Goal: Task Accomplishment & Management: Manage account settings

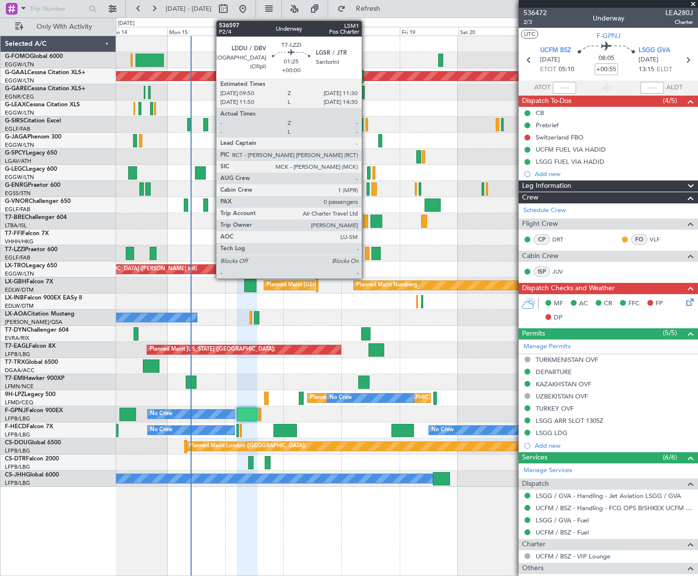
click at [366, 253] on div at bounding box center [367, 253] width 4 height 13
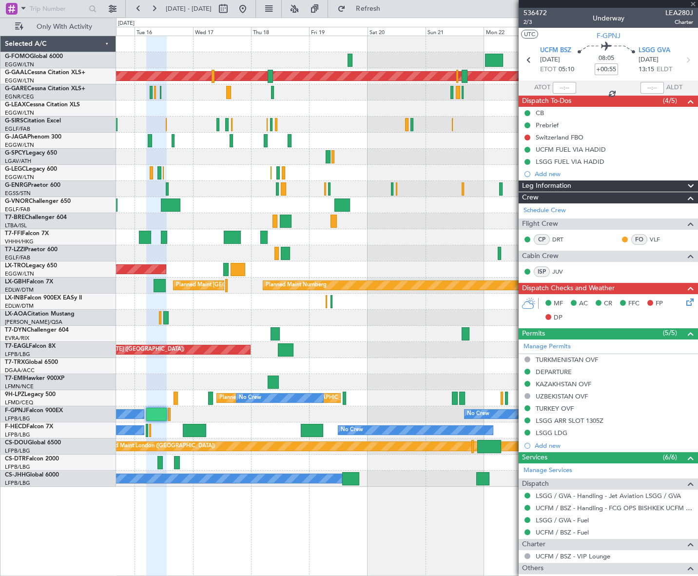
click at [307, 282] on div "Planned Maint Dusseldorf A/C Unavailable [GEOGRAPHIC_DATA] ([GEOGRAPHIC_DATA]) …" at bounding box center [406, 261] width 581 height 450
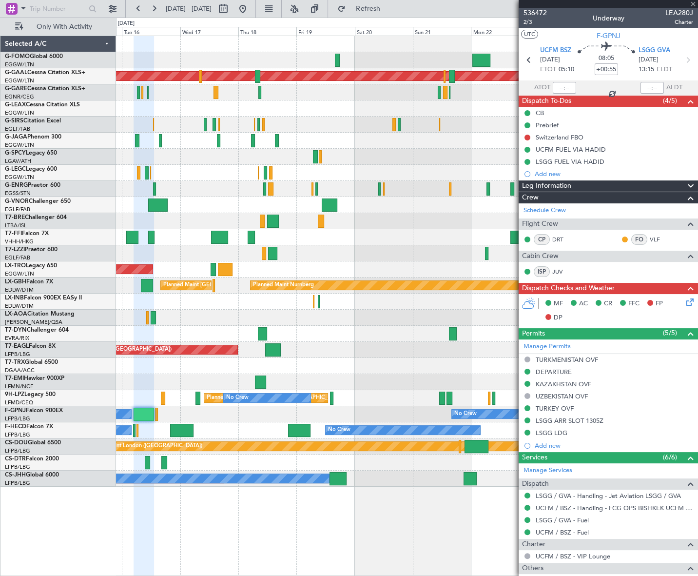
type input "0"
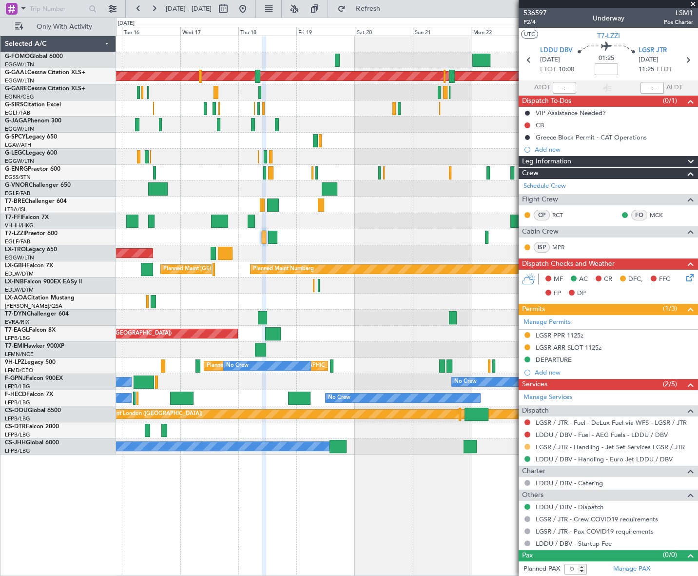
click at [528, 445] on div at bounding box center [527, 447] width 8 height 8
click at [529, 447] on button at bounding box center [527, 447] width 6 height 6
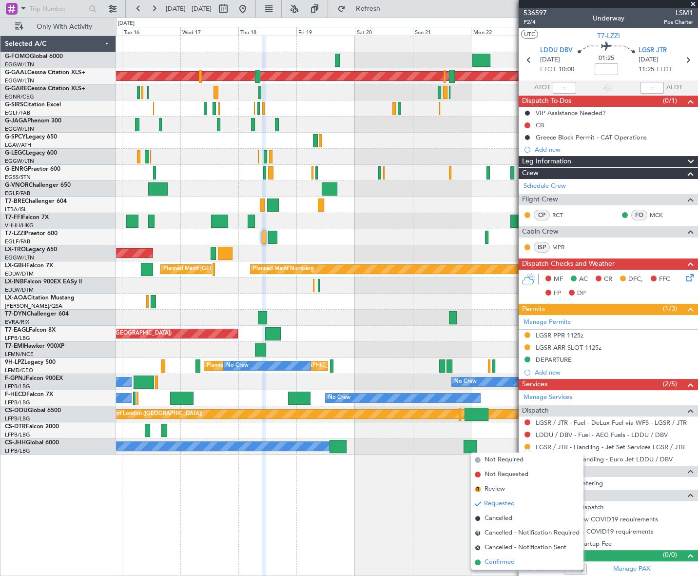
click at [493, 561] on span "Confirmed" at bounding box center [499, 562] width 30 height 10
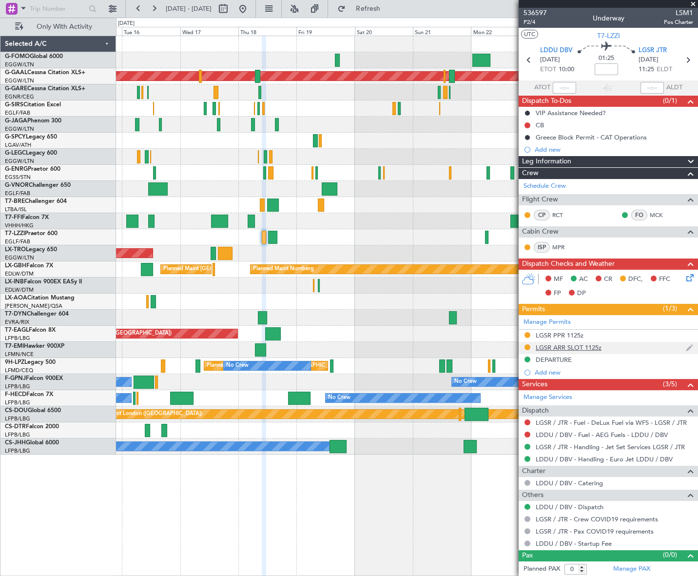
click at [595, 346] on div "LGSR ARR SLOT 1125z" at bounding box center [569, 347] width 66 height 8
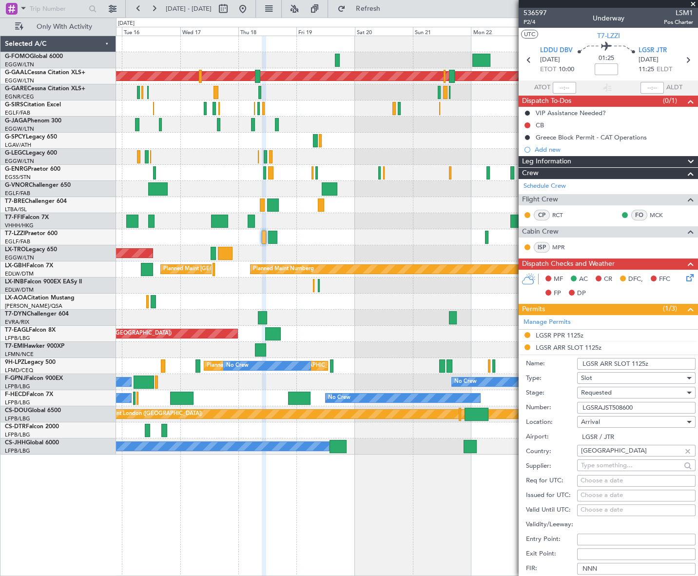
click at [606, 410] on input "LGSRAJST508600" at bounding box center [636, 408] width 118 height 12
paste input "text"
type input "LGSRAJST508600"
click at [595, 392] on span "Requested" at bounding box center [596, 392] width 31 height 9
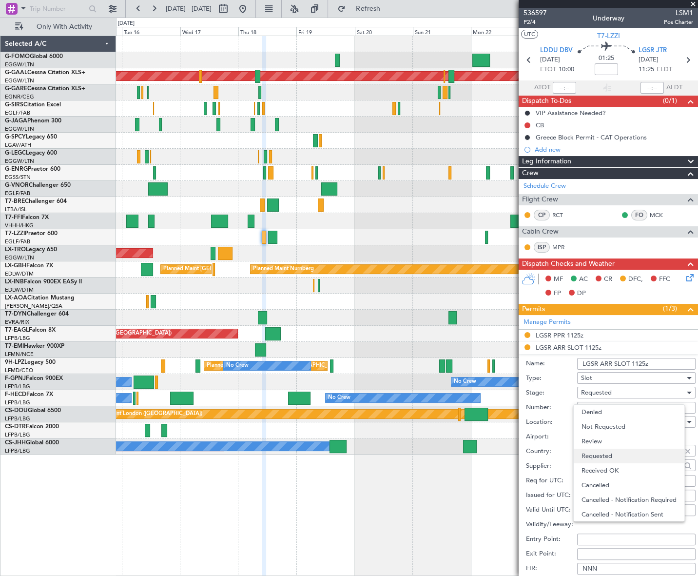
scroll to position [4, 0]
click at [609, 466] on span "Received OK" at bounding box center [632, 466] width 103 height 15
click at [645, 362] on input "LGSR ARR SLOT 1125z" at bounding box center [636, 364] width 118 height 12
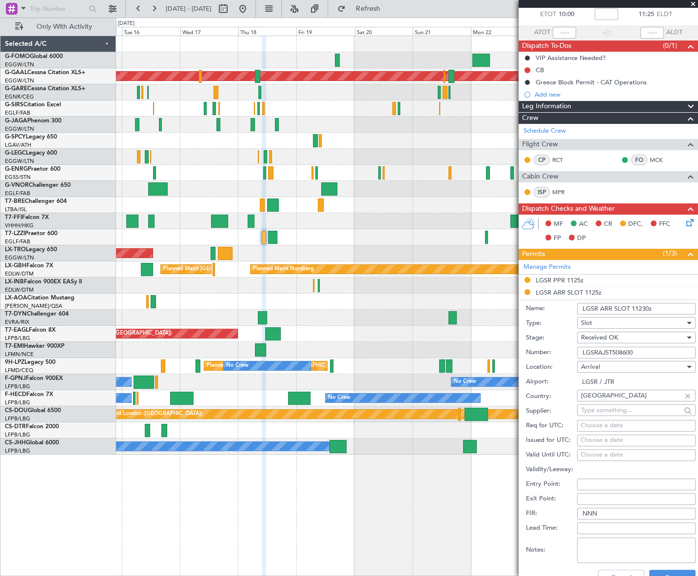
scroll to position [88, 0]
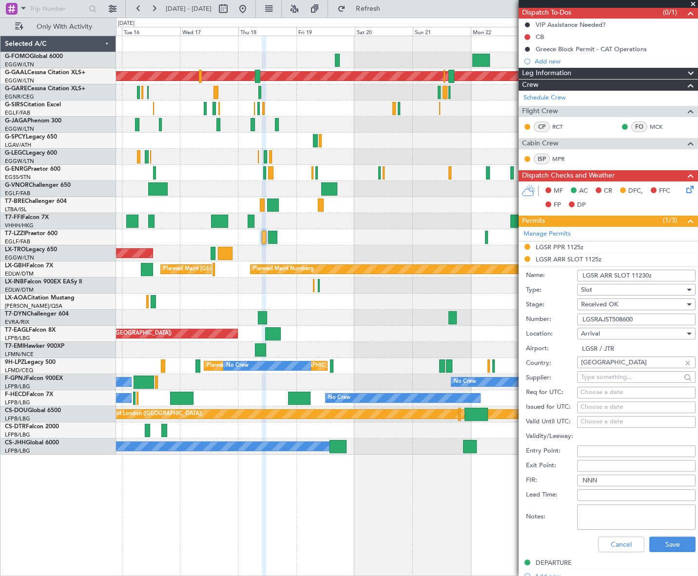
type input "LGSR ARR SLOT 11230z"
click at [661, 543] on button "Save" at bounding box center [672, 544] width 46 height 16
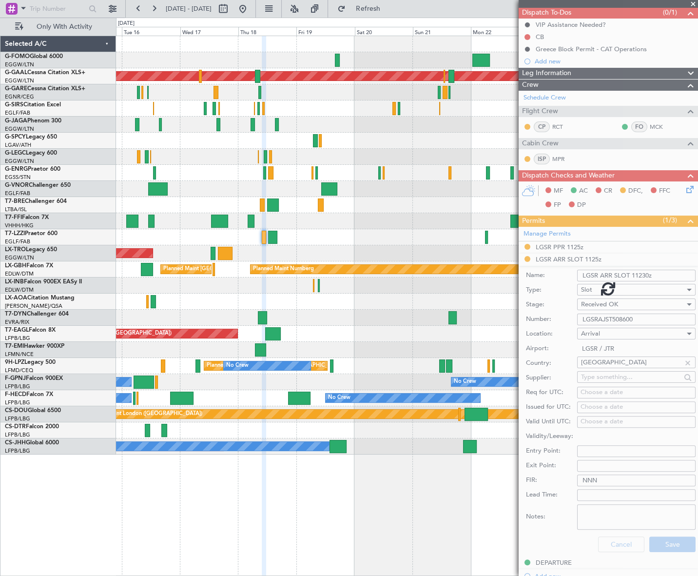
scroll to position [0, 0]
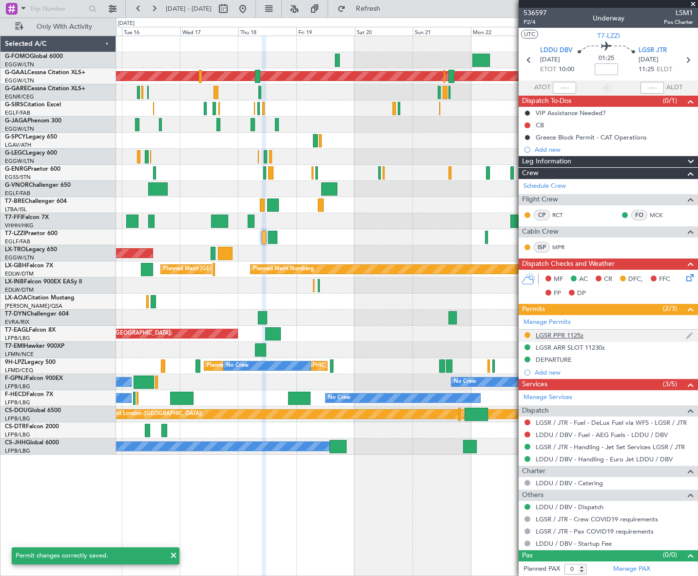
click at [546, 335] on div "LGSR PPR 1125z" at bounding box center [560, 335] width 48 height 8
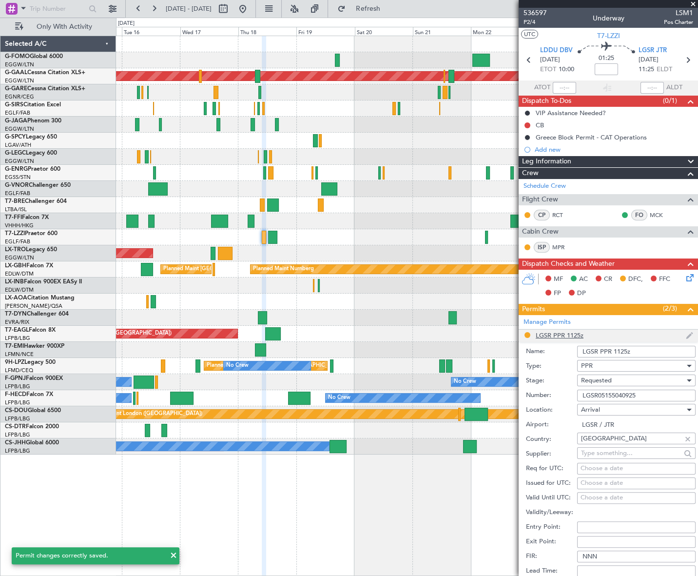
scroll to position [88, 0]
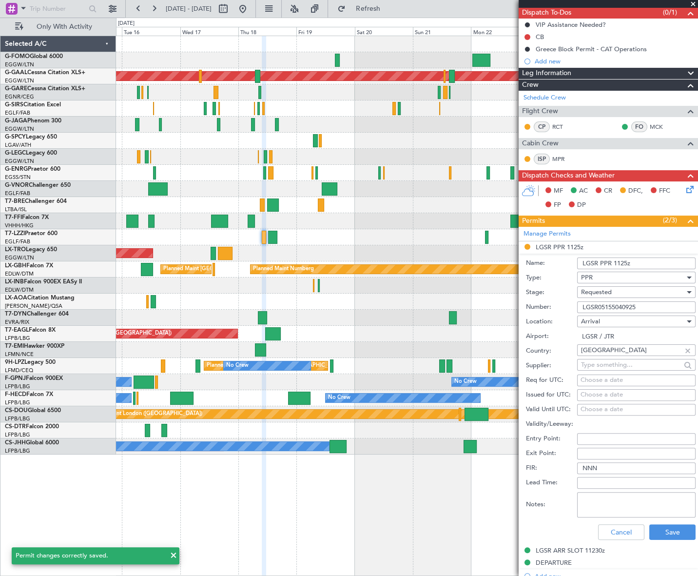
click at [603, 306] on input "LGSR05155040925" at bounding box center [636, 307] width 118 height 12
paste input "PPR: LGSR05611150925/1809251130/1809251230"
type input "PPR: LGSR05611150925/1809251130/1809251230"
click at [597, 291] on span "Requested" at bounding box center [596, 292] width 31 height 9
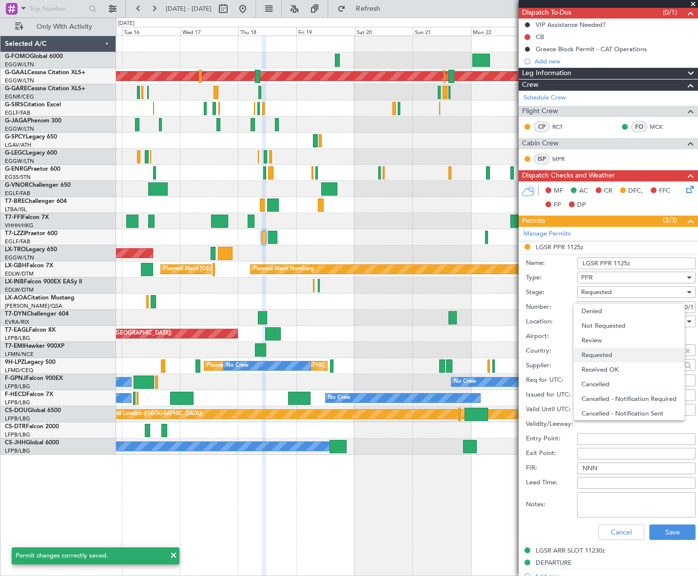
scroll to position [4, 0]
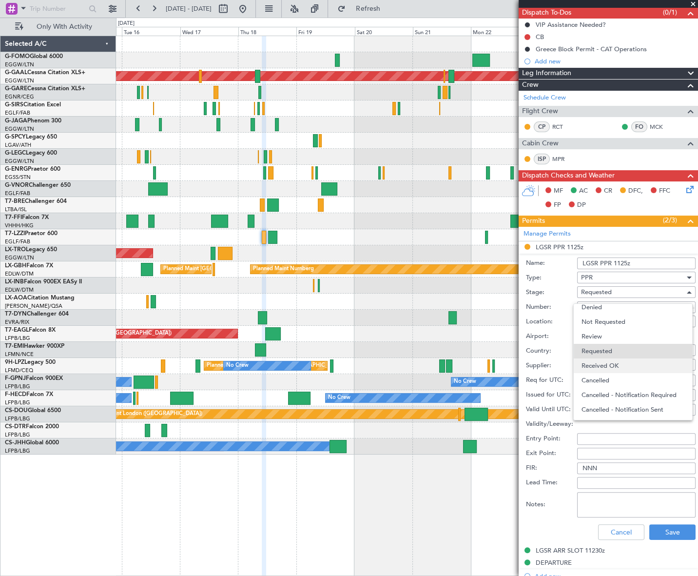
click at [616, 362] on span "Received OK" at bounding box center [632, 365] width 103 height 15
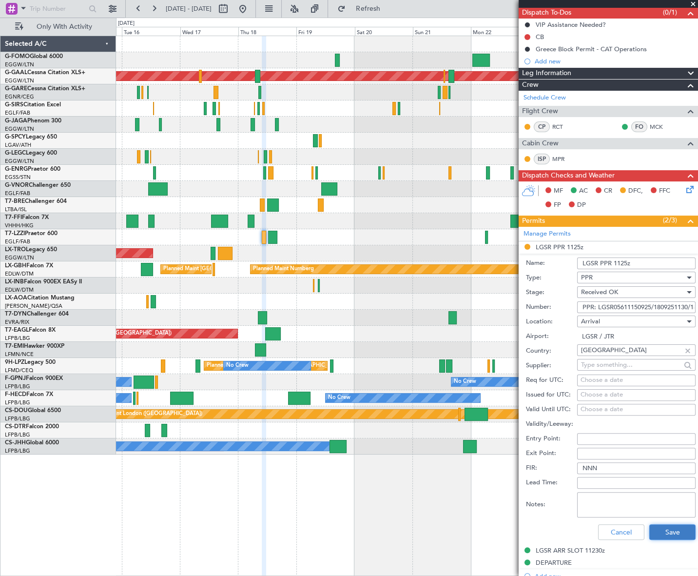
click at [679, 532] on button "Save" at bounding box center [672, 532] width 46 height 16
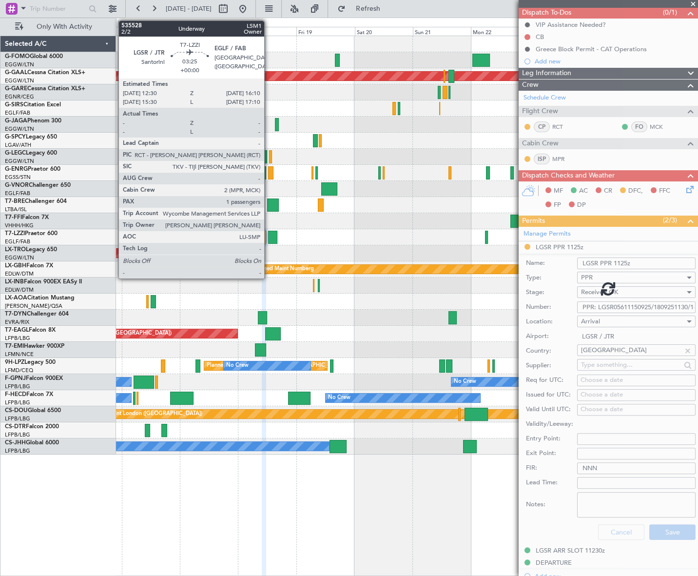
click at [269, 237] on div at bounding box center [272, 237] width 9 height 13
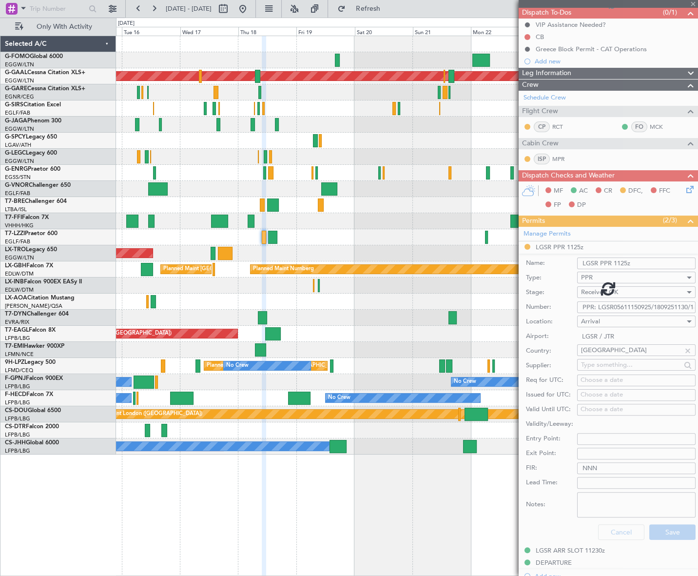
type input "1"
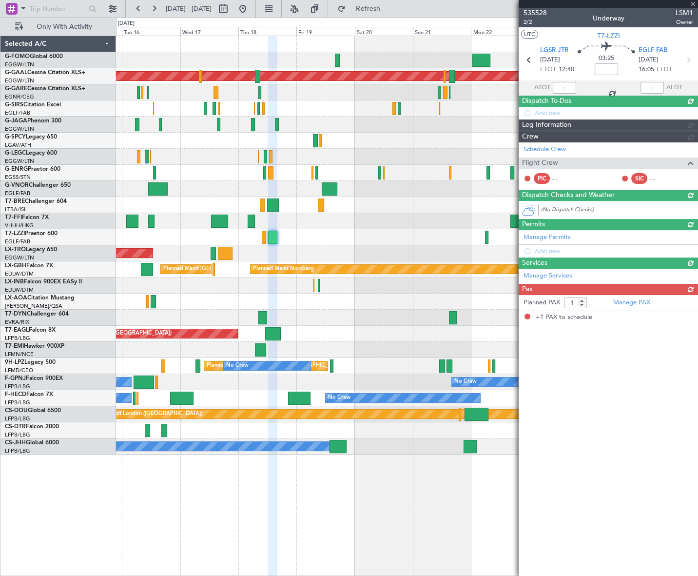
scroll to position [0, 0]
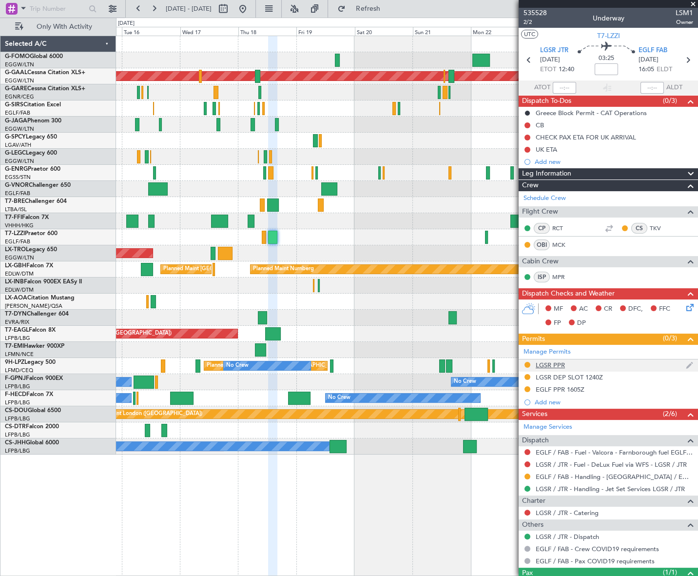
click at [560, 365] on div "LGSR PPR" at bounding box center [550, 365] width 29 height 8
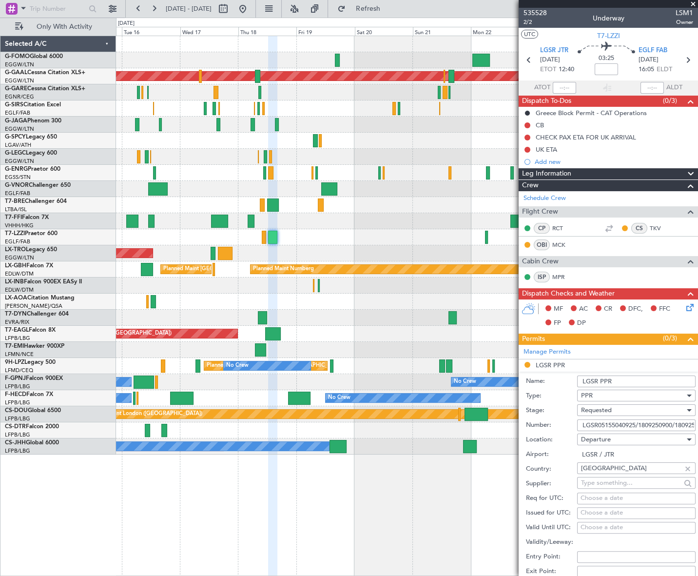
click at [627, 428] on input "LGSR05155040925/1809250900/1809251000" at bounding box center [636, 425] width 118 height 12
paste input "PPR: LGSR05611150925/1809251130/180925123"
type input "PPR: LGSR05611150925/1809251130/1809251230"
click at [614, 406] on div "Requested" at bounding box center [633, 410] width 104 height 15
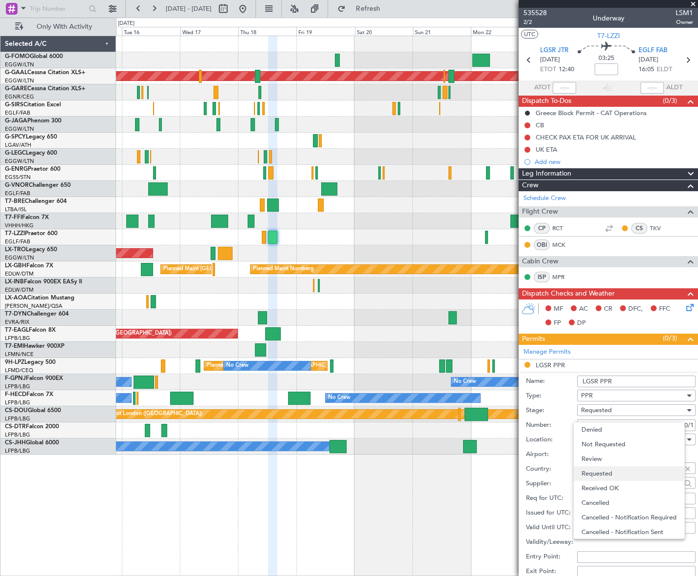
scroll to position [4, 0]
drag, startPoint x: 612, startPoint y: 482, endPoint x: 616, endPoint y: 474, distance: 9.4
click at [612, 482] on span "Received OK" at bounding box center [632, 484] width 103 height 15
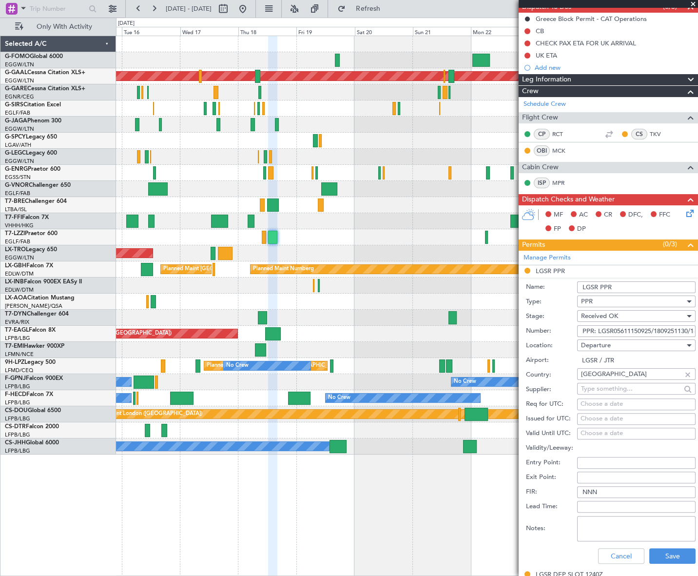
scroll to position [133, 0]
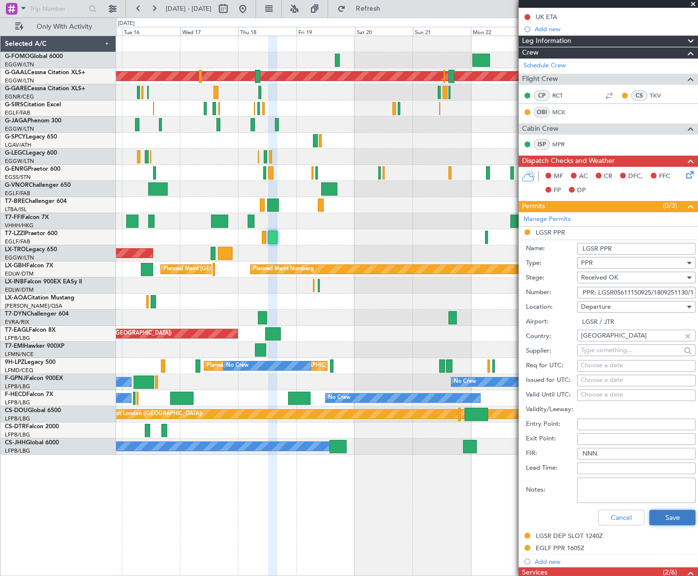
click at [657, 514] on button "Save" at bounding box center [672, 517] width 46 height 16
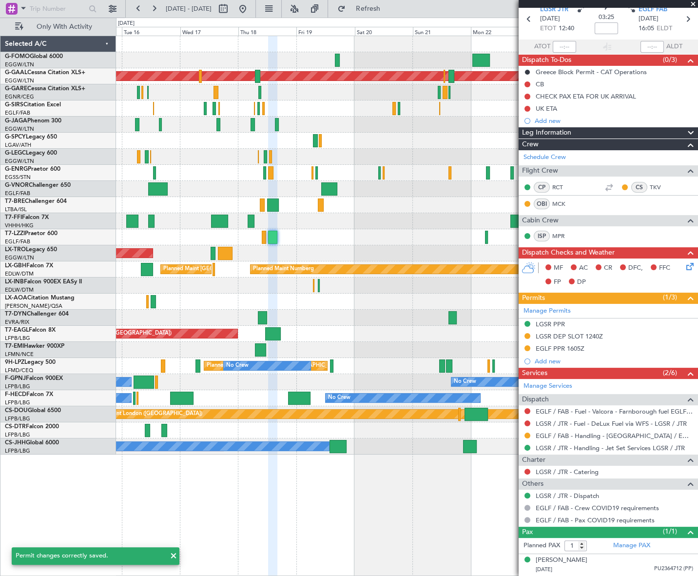
scroll to position [39, 0]
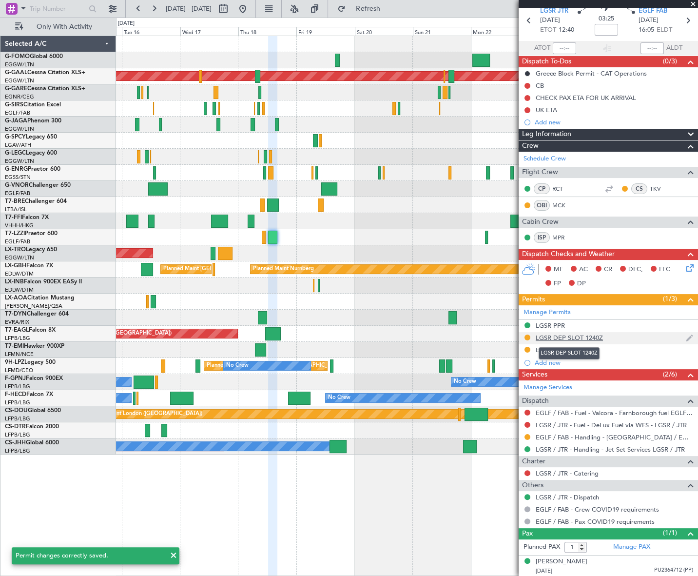
click at [574, 339] on div "LGSR DEP SLOT 1240Z" at bounding box center [569, 337] width 67 height 8
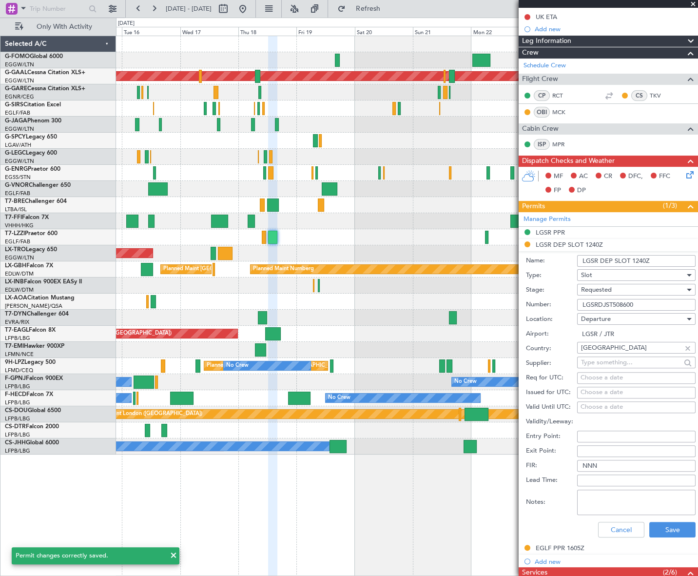
click at [642, 255] on input "LGSR DEP SLOT 1240Z" at bounding box center [636, 261] width 118 height 12
type input "LGSR DEP SLOT 1230Z"
click at [590, 301] on input "LGSRDJST508600" at bounding box center [636, 305] width 118 height 12
paste input "text"
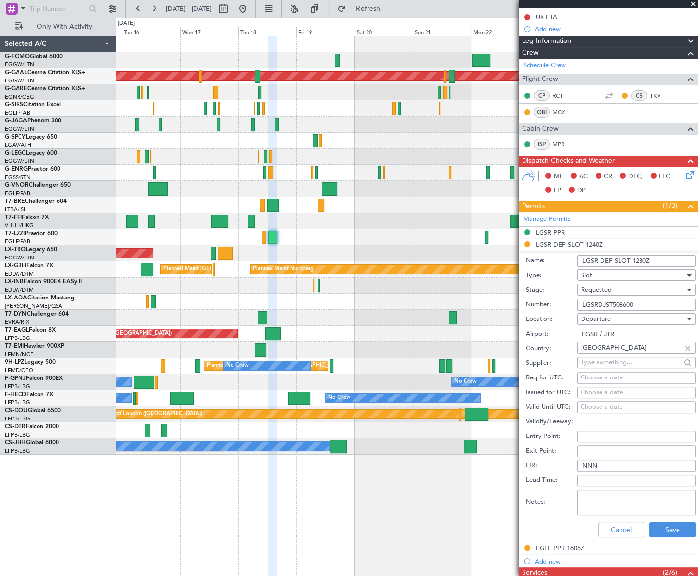
type input "LGSRDJST508600"
click at [596, 285] on span "Requested" at bounding box center [596, 289] width 31 height 9
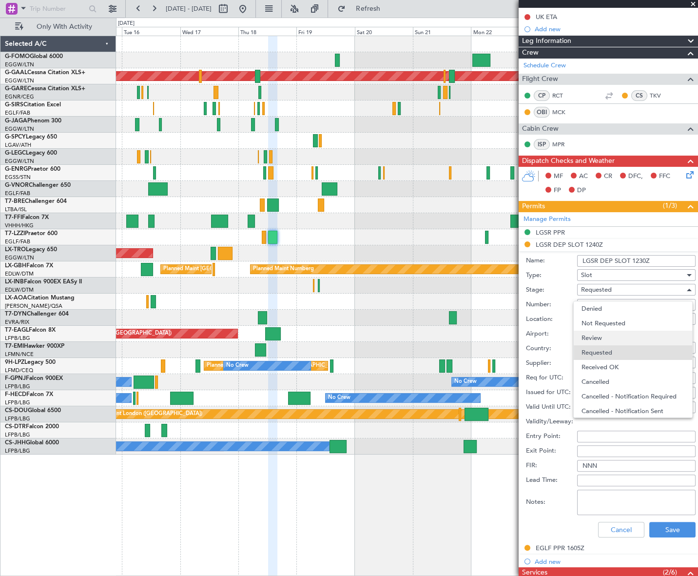
scroll to position [4, 0]
click at [632, 364] on span "Received OK" at bounding box center [632, 363] width 103 height 15
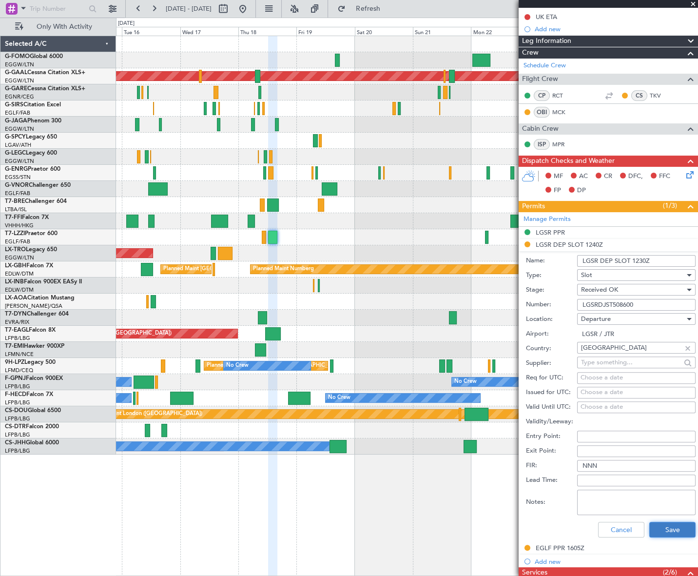
click at [663, 524] on button "Save" at bounding box center [672, 529] width 46 height 16
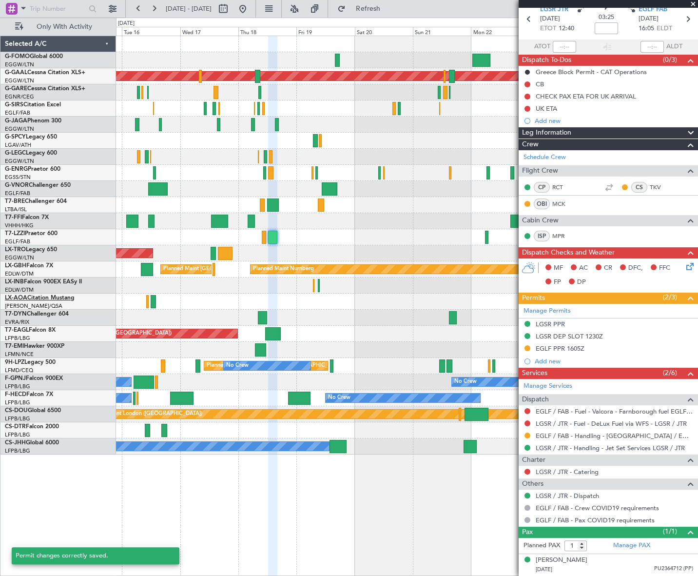
scroll to position [39, 0]
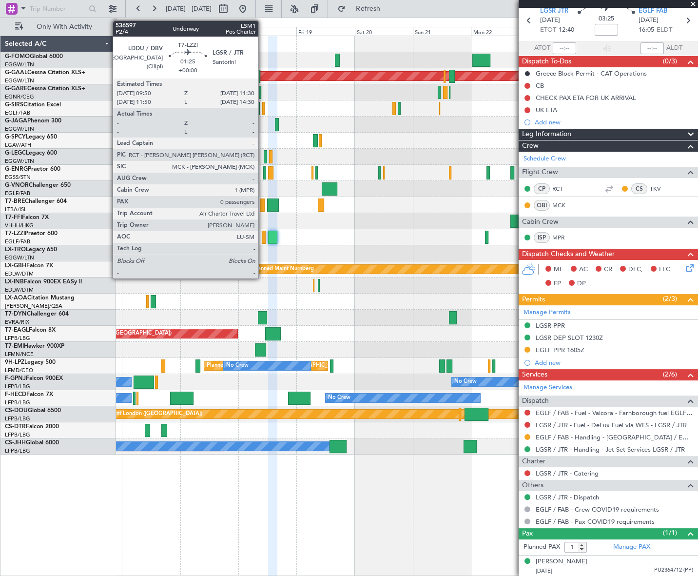
click at [263, 235] on div at bounding box center [264, 237] width 4 height 13
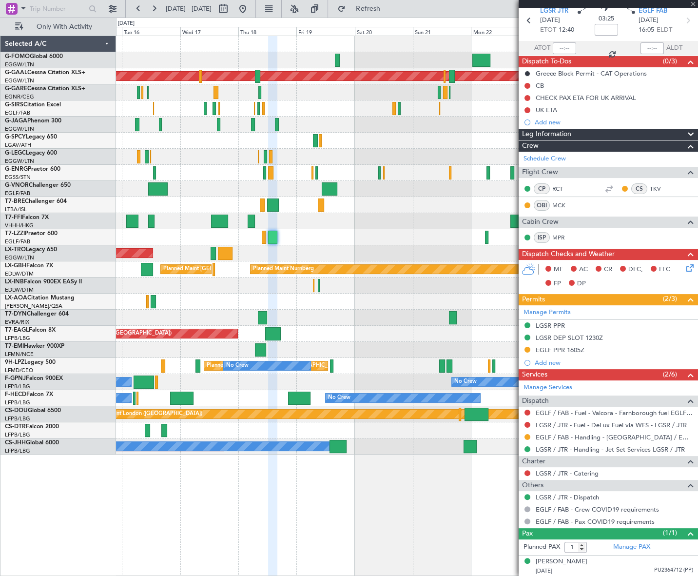
type input "0"
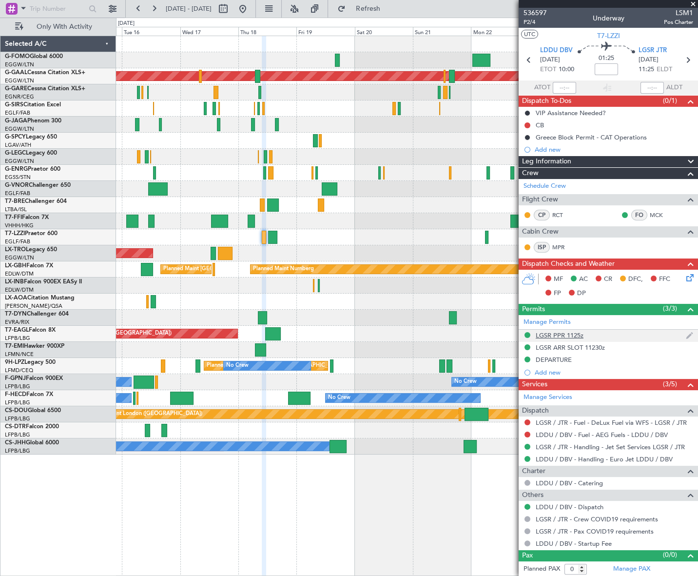
click at [568, 332] on div "LGSR PPR 1125z" at bounding box center [560, 335] width 48 height 8
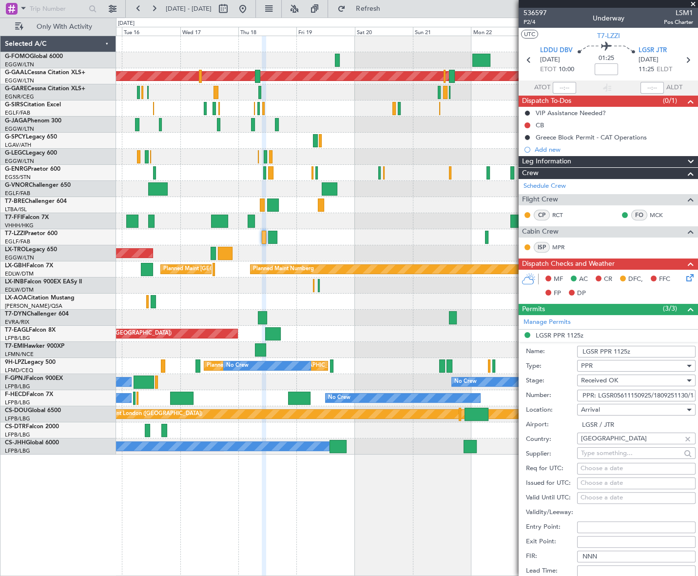
click at [627, 350] on input "LGSR PPR 1125z" at bounding box center [636, 352] width 118 height 12
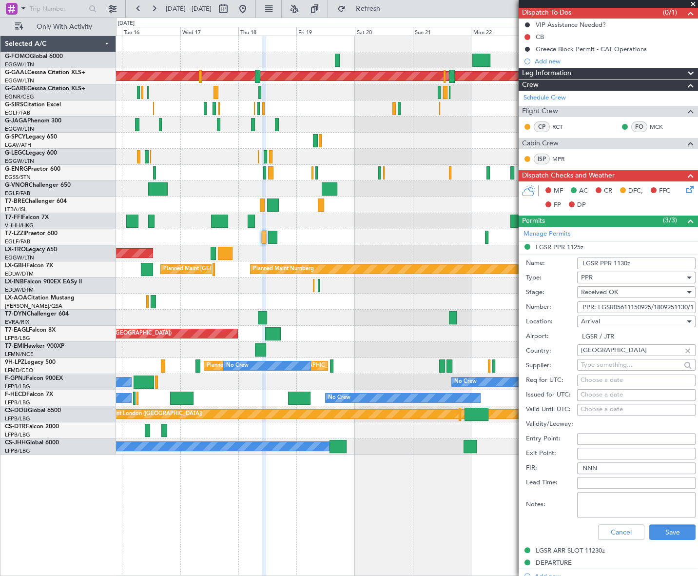
scroll to position [133, 0]
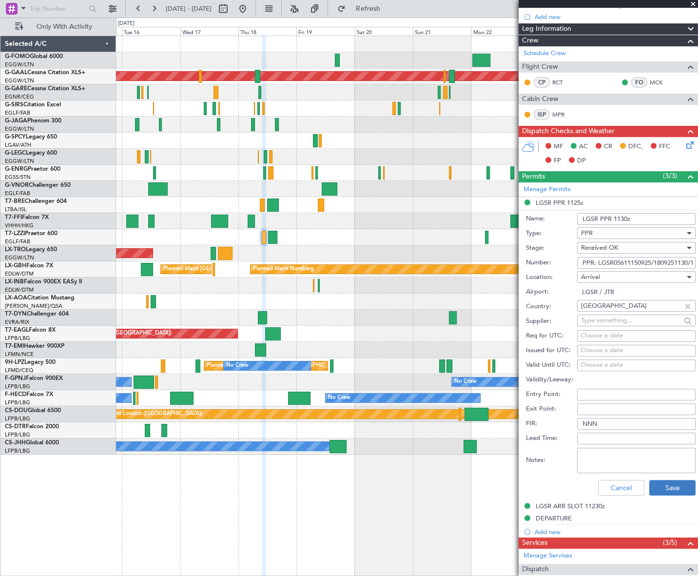
type input "LGSR PPR 1130z"
click at [673, 482] on button "Save" at bounding box center [672, 488] width 46 height 16
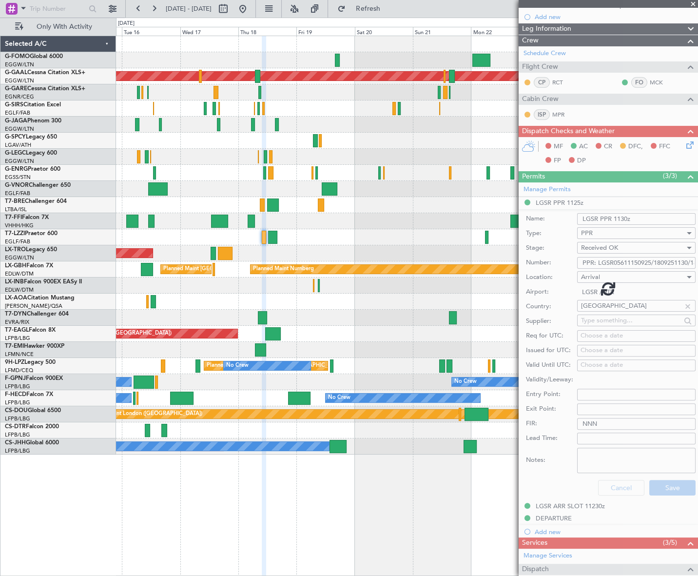
scroll to position [0, 0]
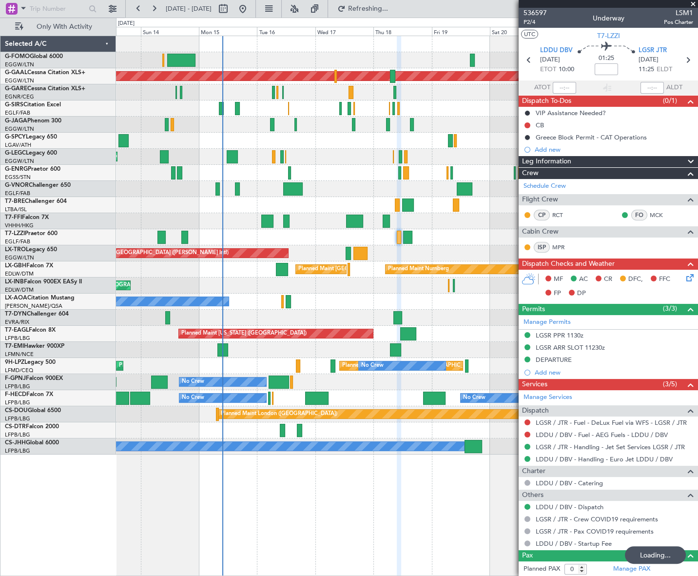
click at [317, 124] on div "Planned Maint [GEOGRAPHIC_DATA] ([GEOGRAPHIC_DATA])" at bounding box center [406, 124] width 581 height 16
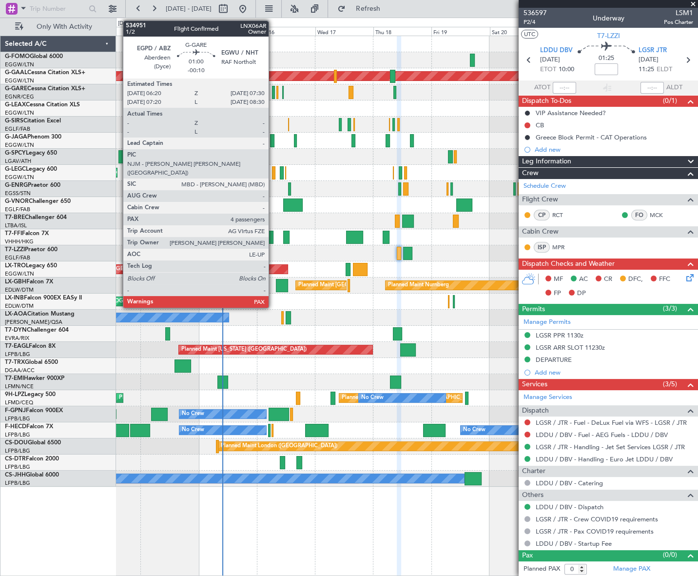
click at [273, 89] on div at bounding box center [273, 92] width 3 height 13
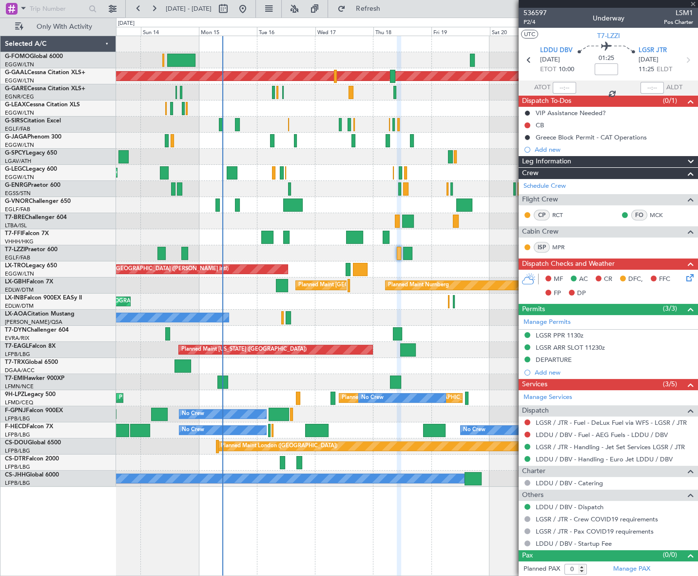
type input "-00:10"
type input "4"
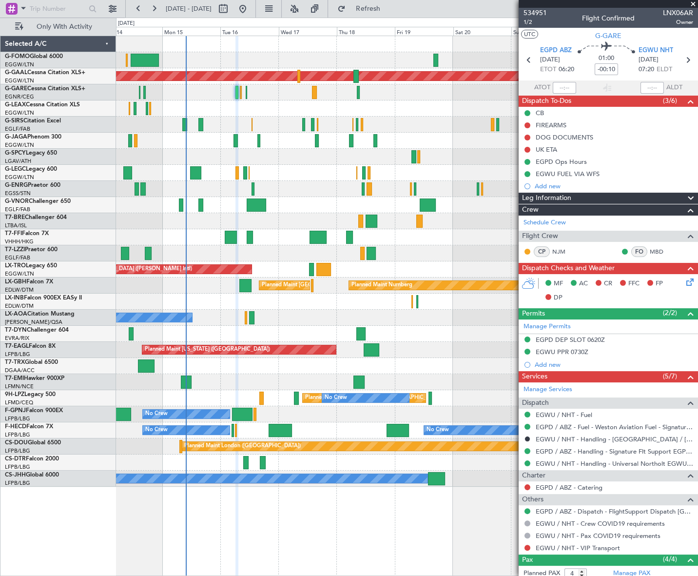
click at [212, 346] on div "Planned Maint [US_STATE] ([GEOGRAPHIC_DATA])" at bounding box center [239, 350] width 194 height 10
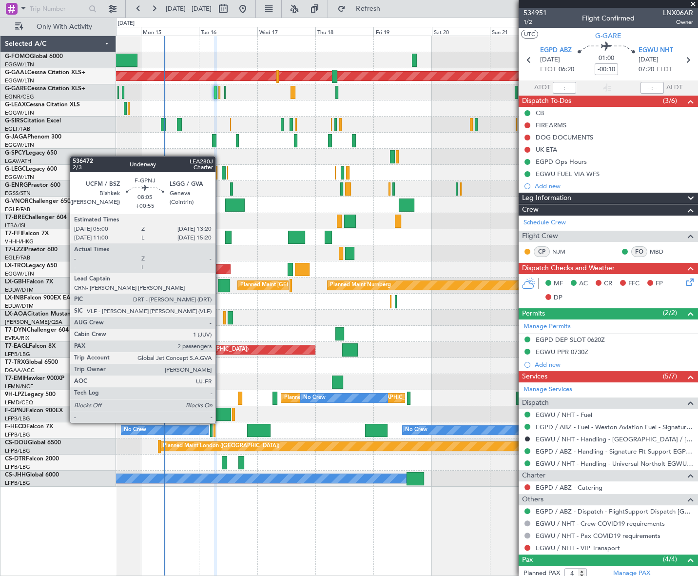
click at [220, 413] on div at bounding box center [221, 413] width 20 height 13
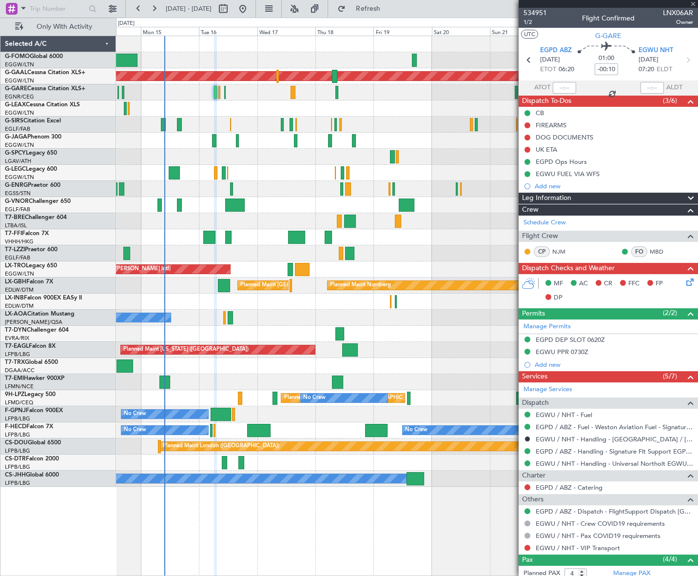
type input "+00:55"
type input "2"
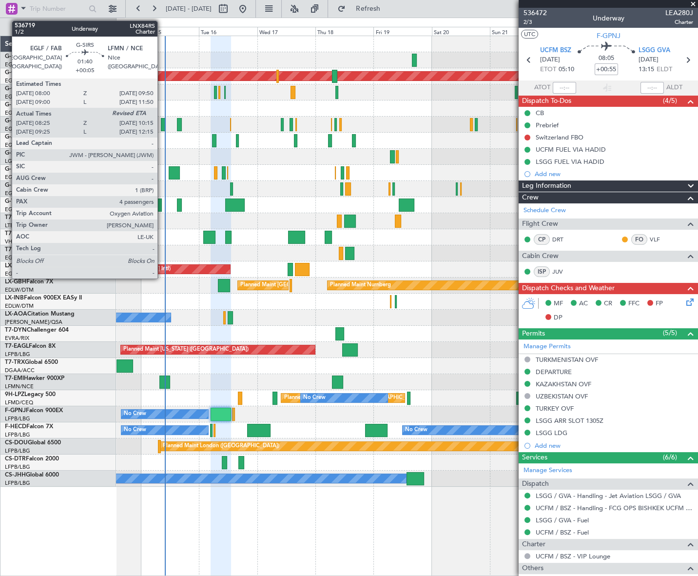
click at [162, 121] on div at bounding box center [163, 124] width 5 height 13
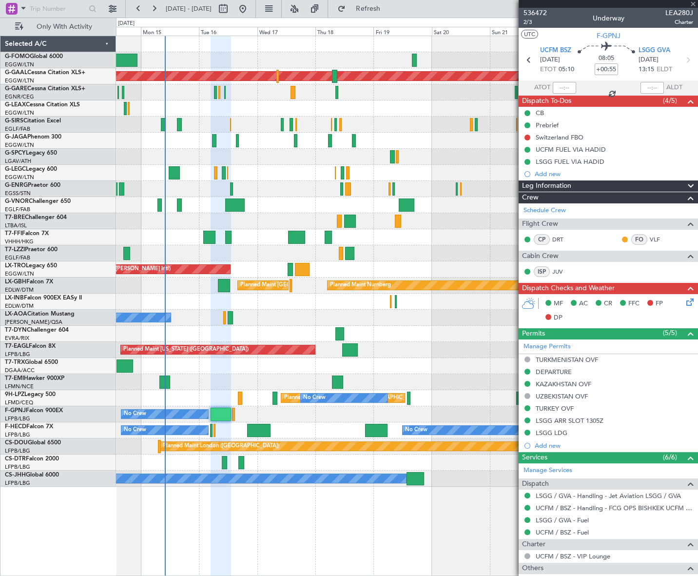
type input "+00:05"
type input "08:25"
type input "4"
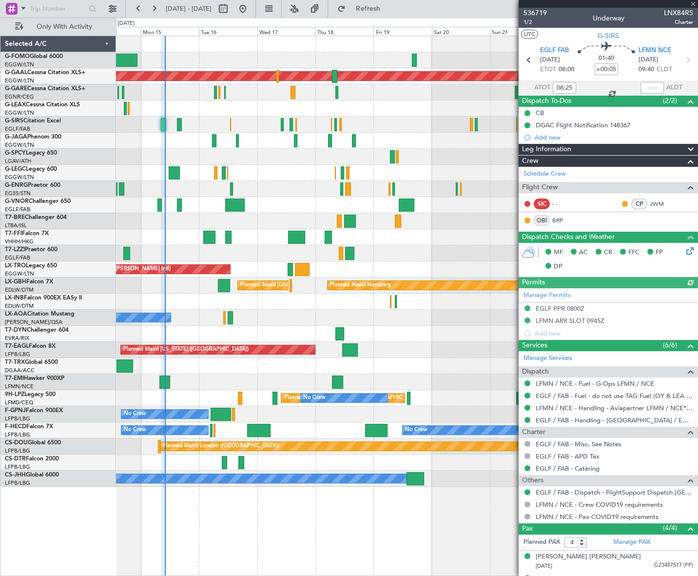
click at [675, 14] on span "LNX84RS" at bounding box center [678, 13] width 29 height 10
copy span "LNX84RS"
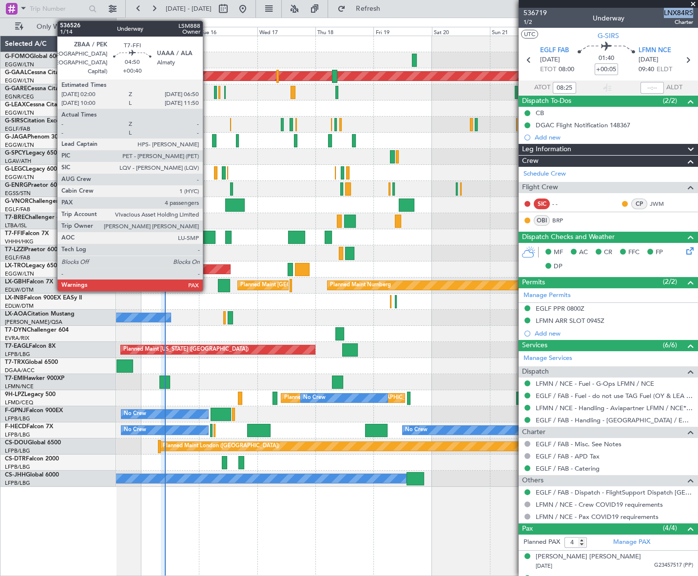
click at [207, 232] on div at bounding box center [209, 237] width 12 height 13
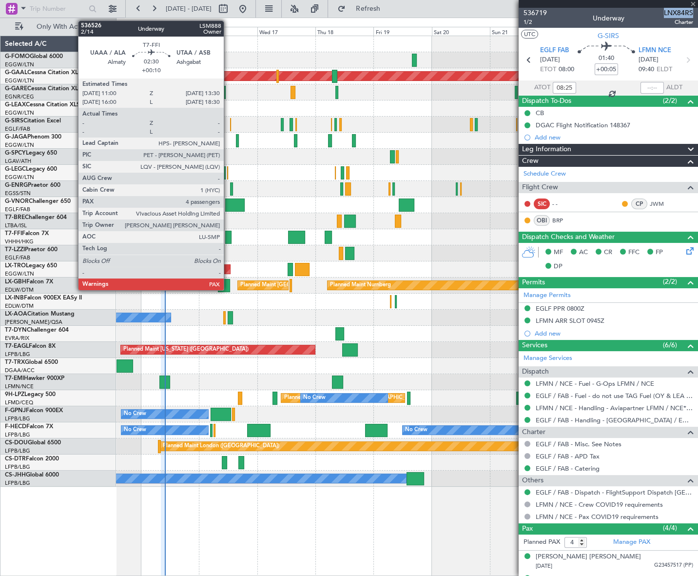
type input "+00:40"
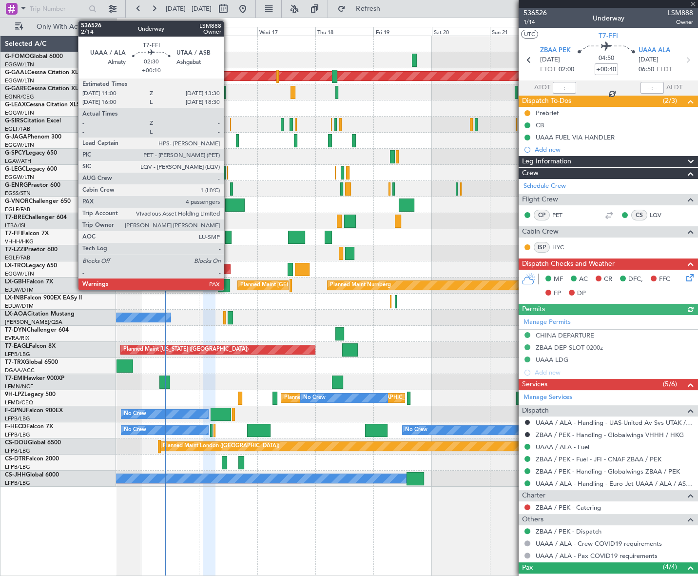
click at [228, 234] on div at bounding box center [228, 237] width 6 height 13
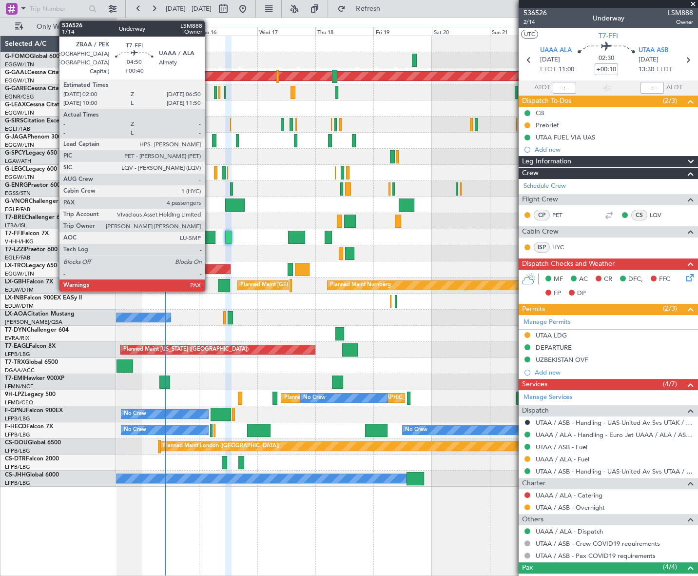
click at [209, 237] on div at bounding box center [209, 237] width 12 height 13
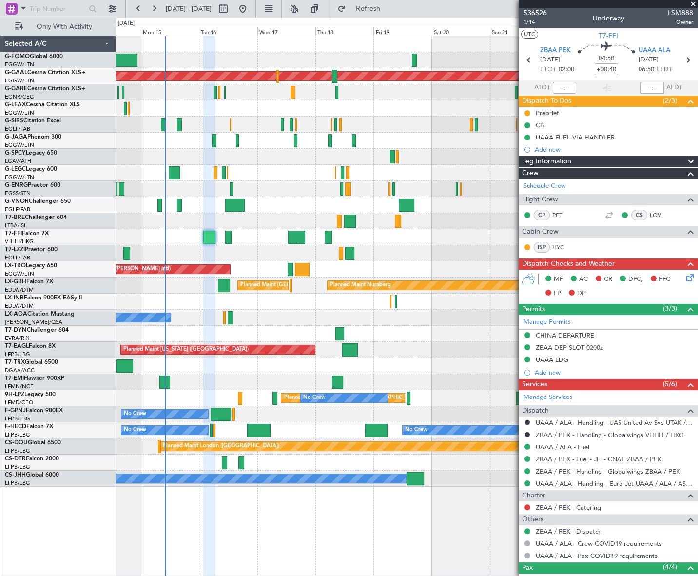
drag, startPoint x: 550, startPoint y: 356, endPoint x: 553, endPoint y: 362, distance: 6.4
click at [549, 356] on div "UAAA LDG" at bounding box center [552, 359] width 33 height 8
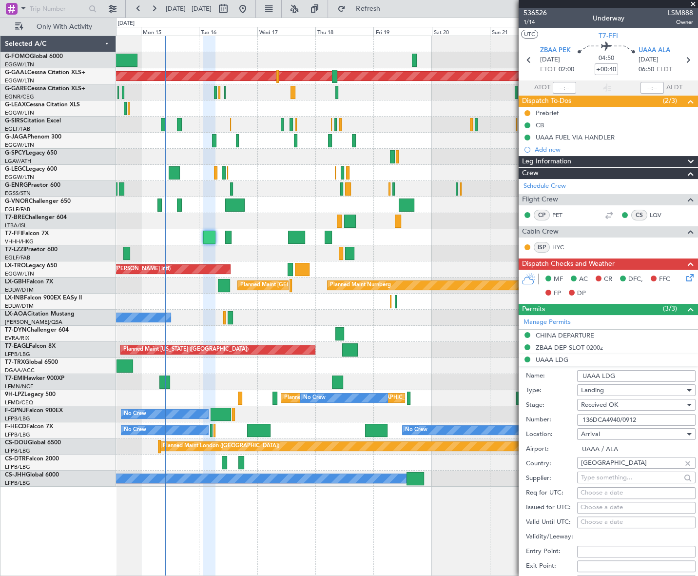
drag, startPoint x: 647, startPoint y: 419, endPoint x: 575, endPoint y: 417, distance: 72.2
click at [575, 417] on div "Number: 136DCA4940/0912" at bounding box center [611, 419] width 170 height 15
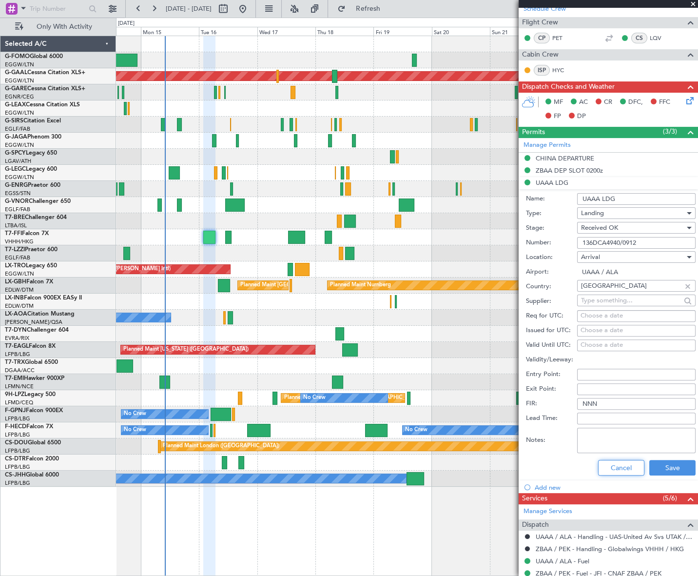
click at [618, 472] on button "Cancel" at bounding box center [621, 468] width 46 height 16
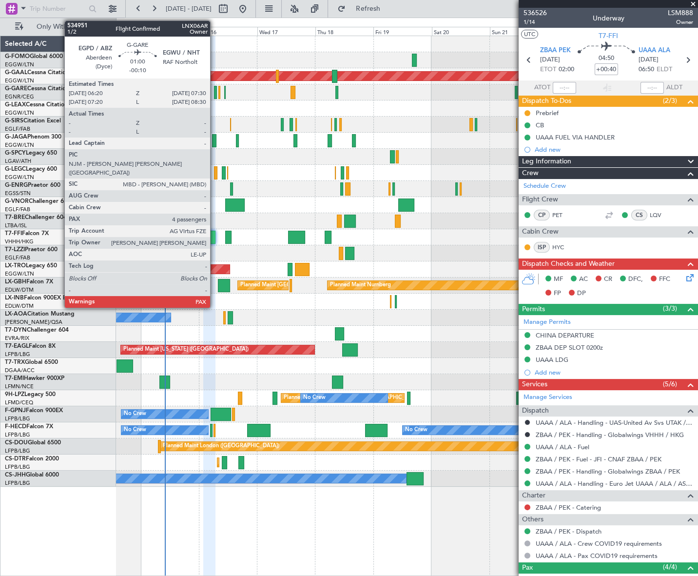
click at [215, 95] on div at bounding box center [215, 92] width 3 height 13
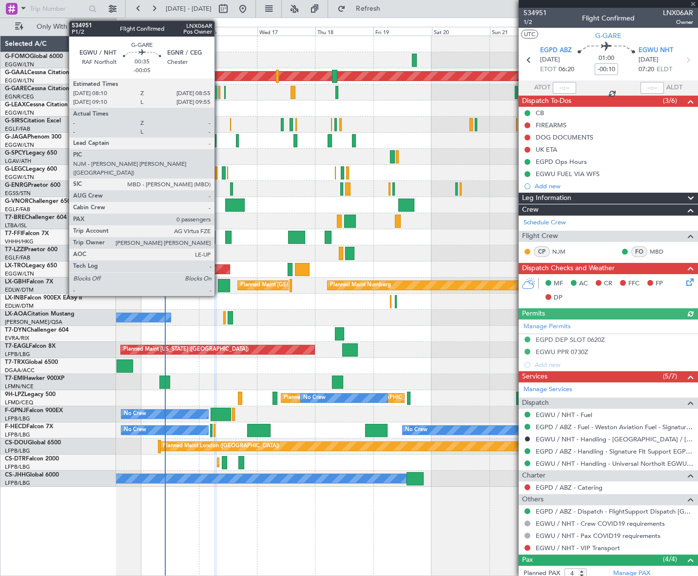
click at [219, 92] on div at bounding box center [219, 92] width 2 height 13
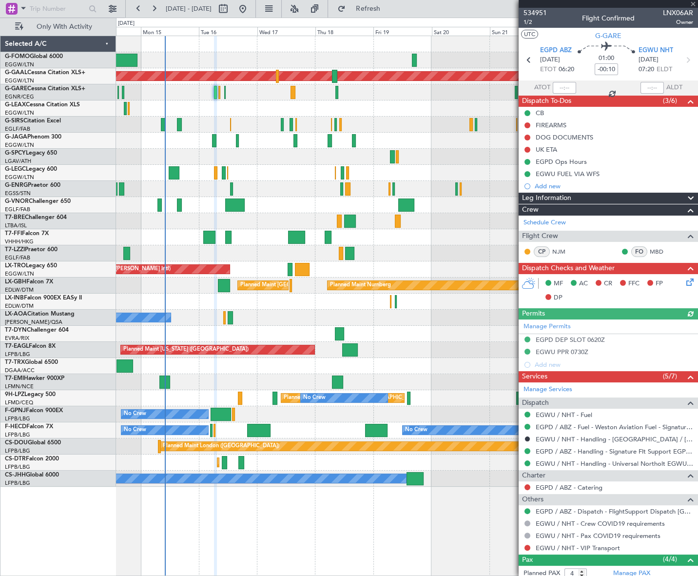
type input "-00:05"
type input "0"
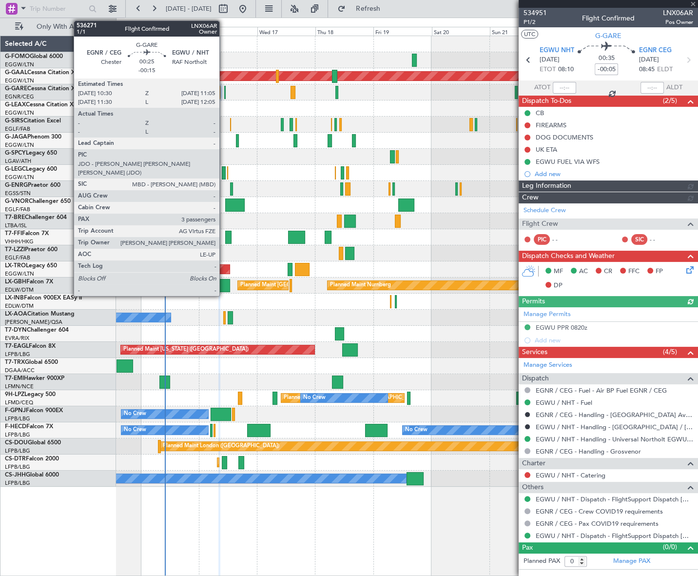
click at [224, 95] on div at bounding box center [224, 92] width 1 height 13
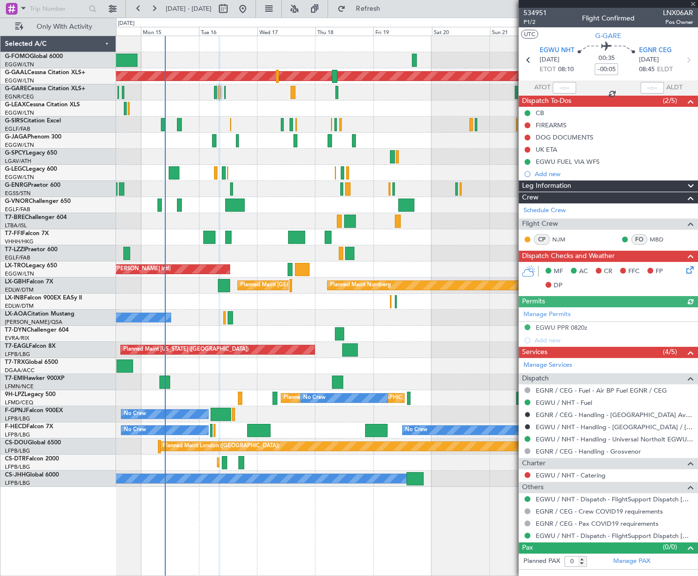
type input "-00:15"
type input "3"
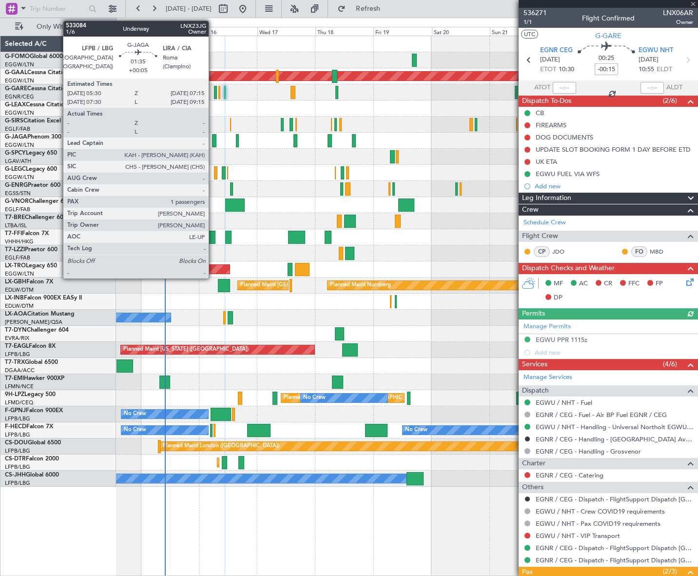
click at [213, 141] on div at bounding box center [214, 140] width 4 height 13
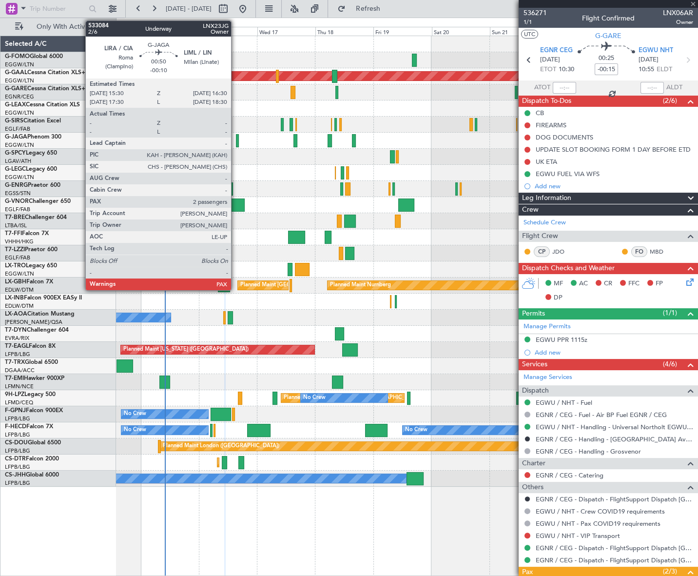
type input "+00:05"
type input "1"
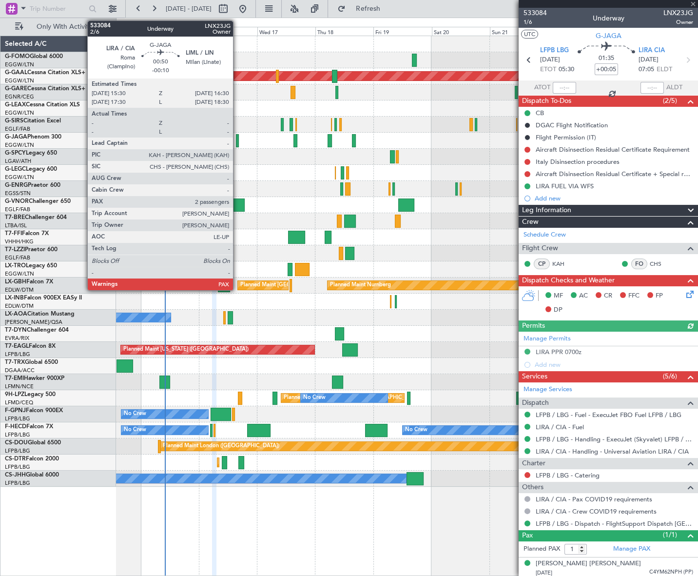
click at [237, 143] on div at bounding box center [237, 140] width 2 height 13
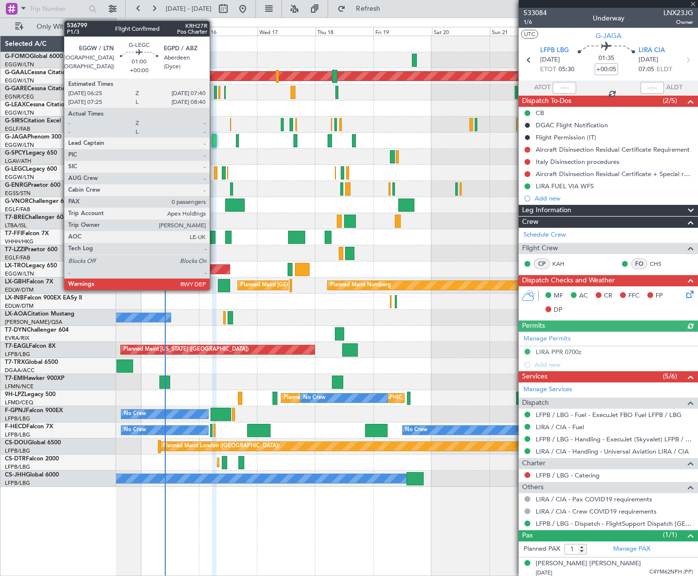
type input "-00:10"
type input "2"
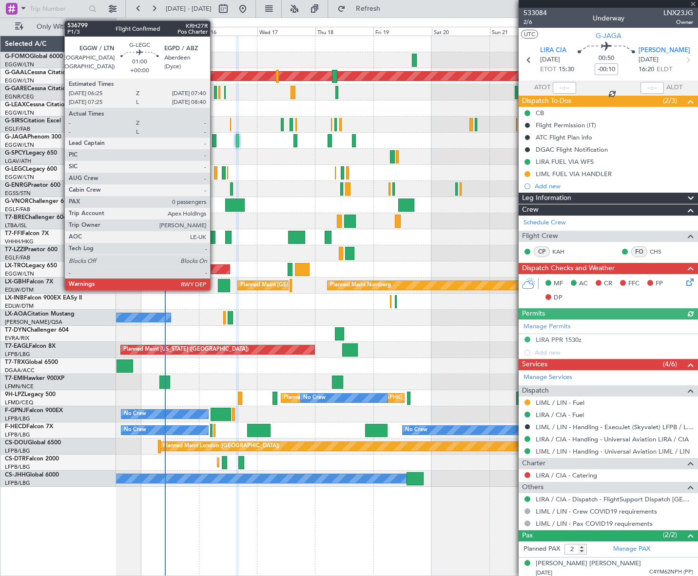
click at [214, 172] on div at bounding box center [215, 172] width 3 height 13
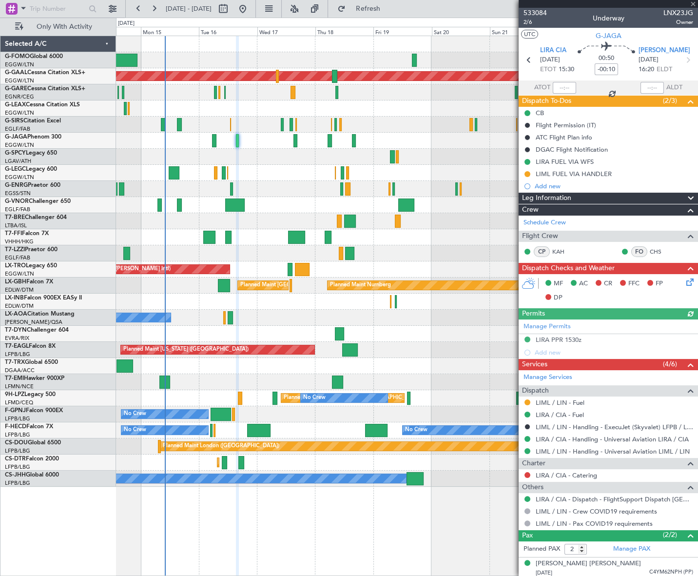
type input "0"
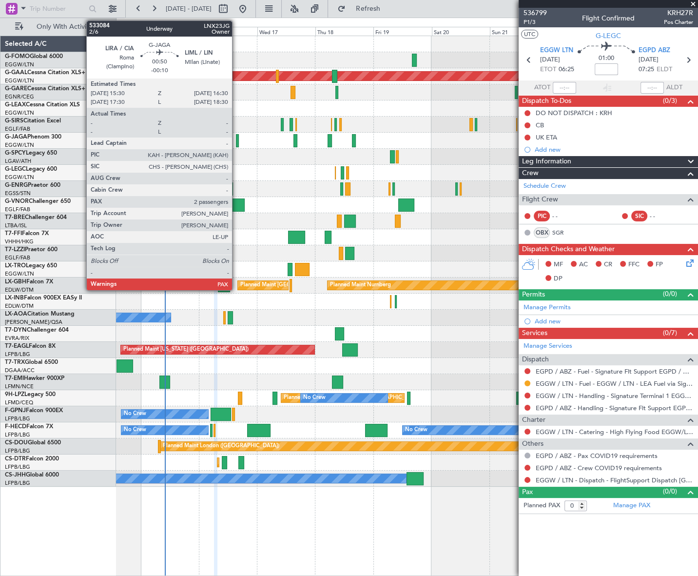
click at [236, 139] on div at bounding box center [237, 140] width 2 height 13
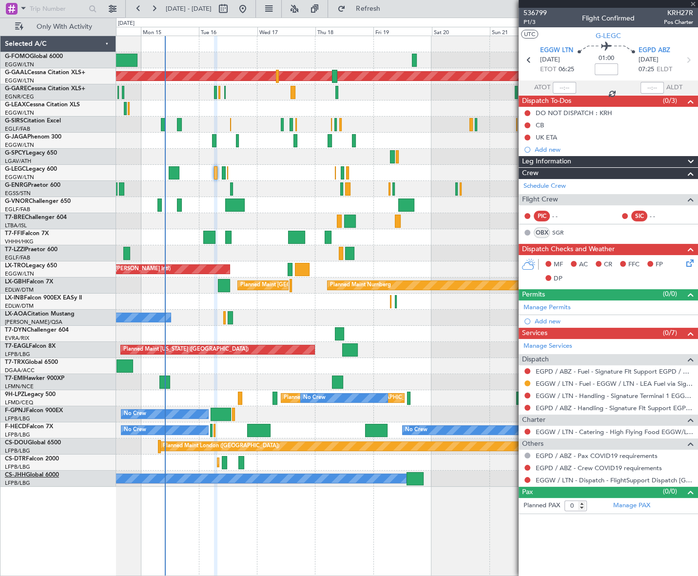
type input "-00:10"
type input "2"
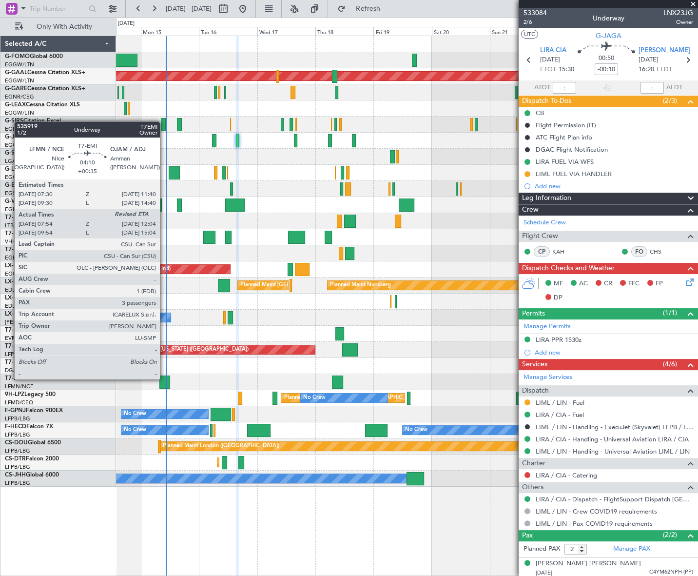
click at [164, 378] on div at bounding box center [164, 381] width 10 height 13
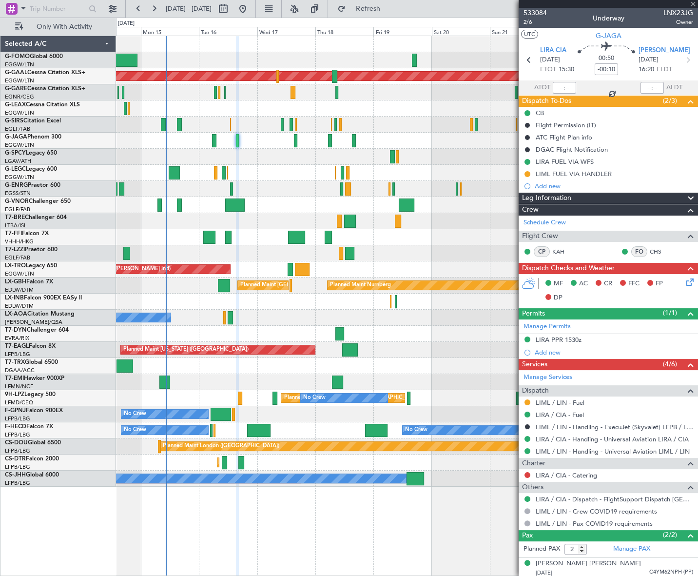
type input "+00:35"
type input "07:54"
type input "3"
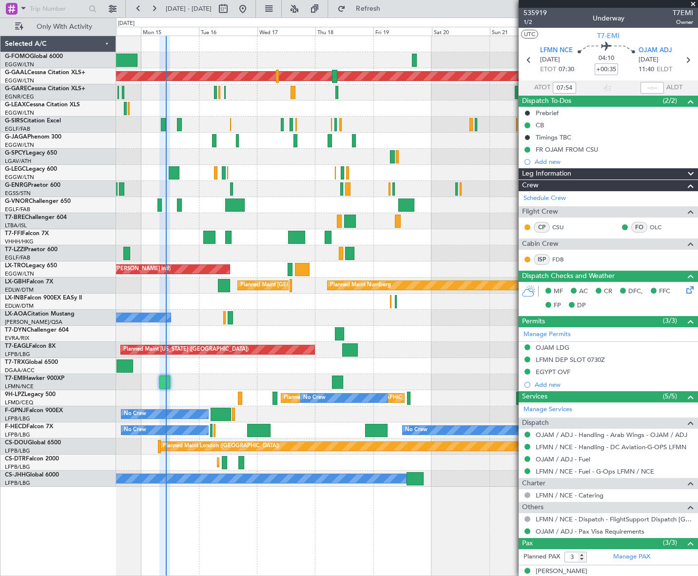
click at [366, 525] on div "Planned Maint Dusseldorf Planned Maint [GEOGRAPHIC_DATA] ([GEOGRAPHIC_DATA]) Pl…" at bounding box center [406, 306] width 581 height 540
click at [351, 498] on div "Planned Maint Dusseldorf Planned Maint [GEOGRAPHIC_DATA] ([GEOGRAPHIC_DATA]) Pl…" at bounding box center [406, 306] width 581 height 540
click at [650, 52] on span "OJAM ADJ" at bounding box center [655, 51] width 34 height 10
